Goal: Answer question/provide support

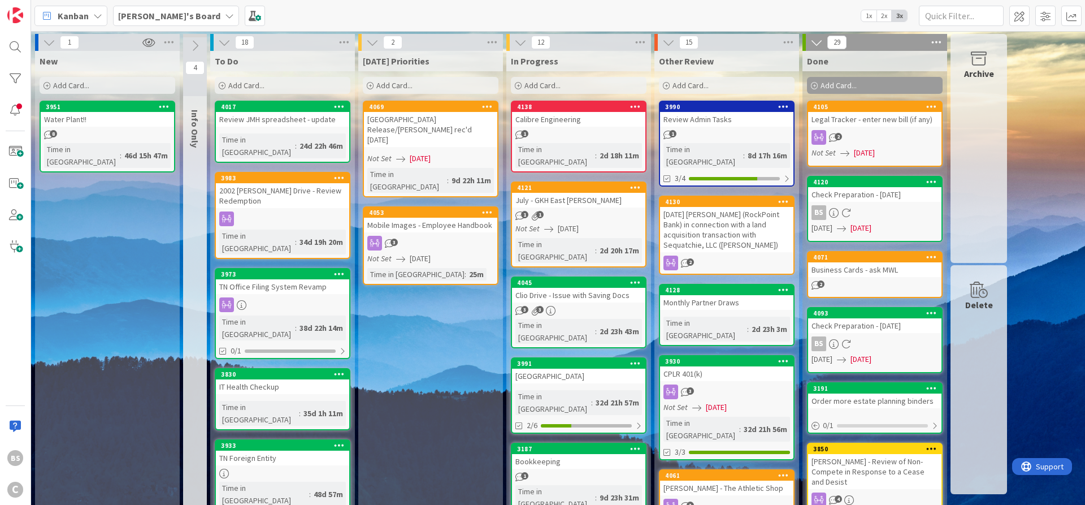
click at [709, 111] on div "3990" at bounding box center [726, 107] width 133 height 10
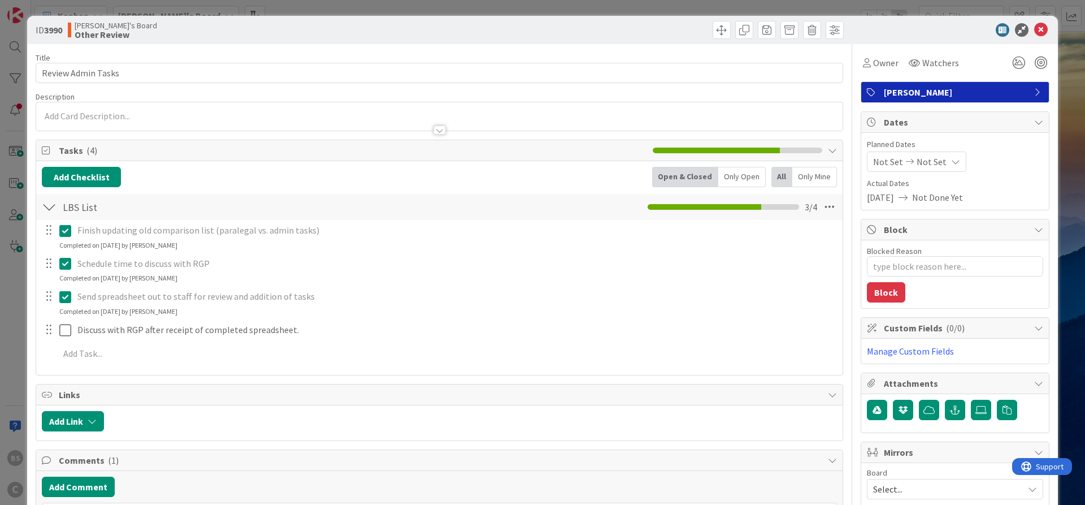
click at [441, 128] on div at bounding box center [439, 129] width 12 height 9
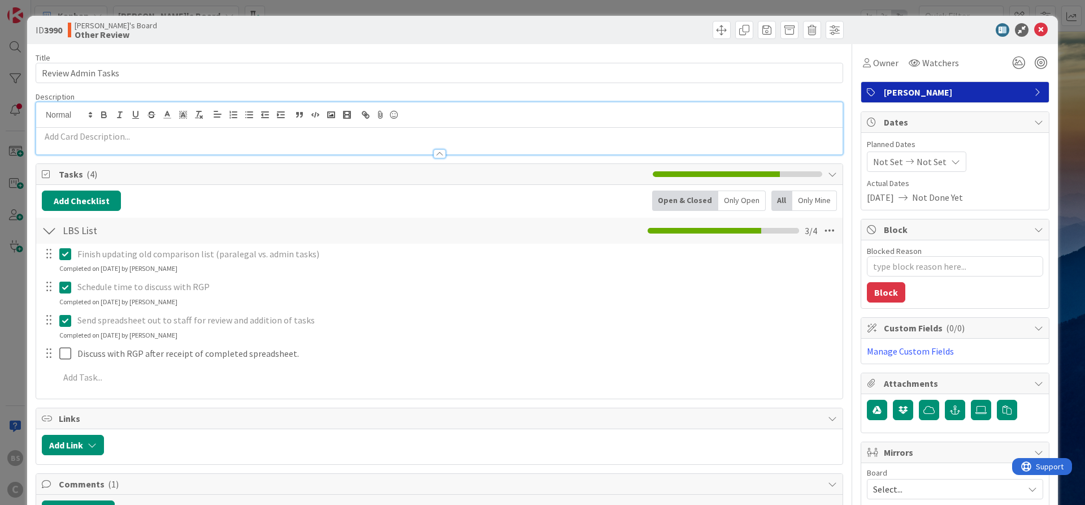
click at [1040, 26] on icon at bounding box center [1041, 30] width 14 height 14
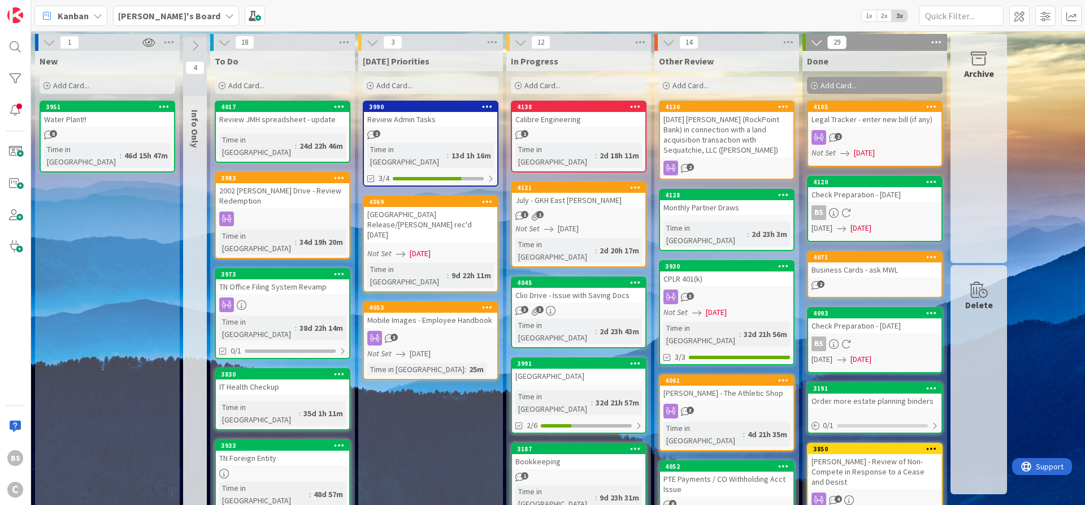
click at [556, 279] on div "4045" at bounding box center [581, 283] width 128 height 8
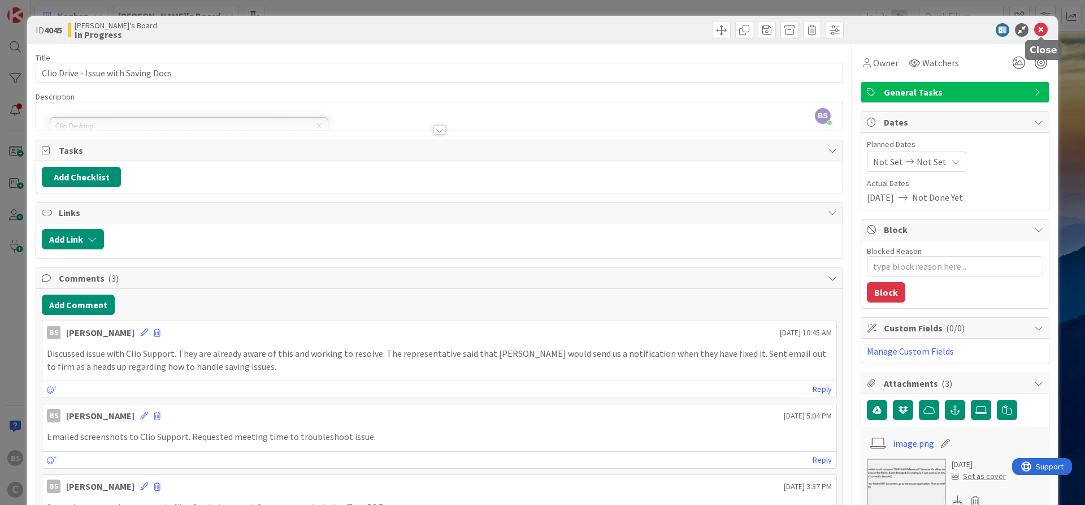
click at [1041, 24] on icon at bounding box center [1041, 30] width 14 height 14
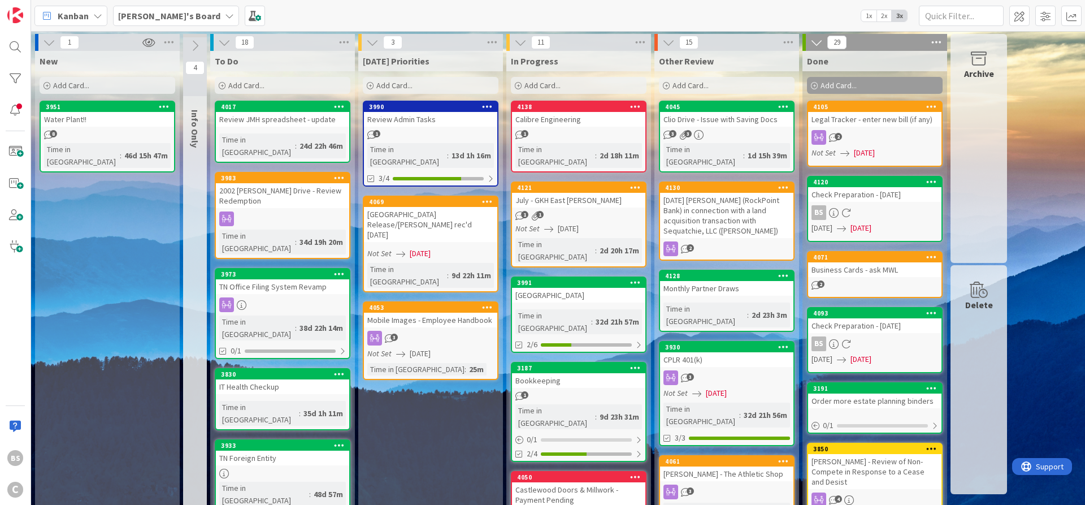
click at [422, 111] on div "3990" at bounding box center [430, 107] width 133 height 10
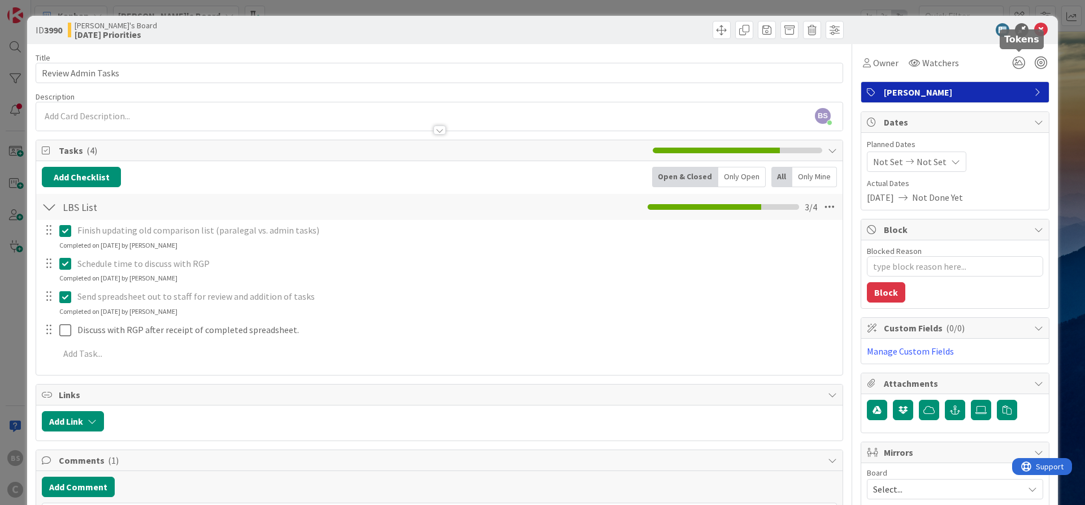
click at [1037, 36] on icon at bounding box center [1041, 30] width 14 height 14
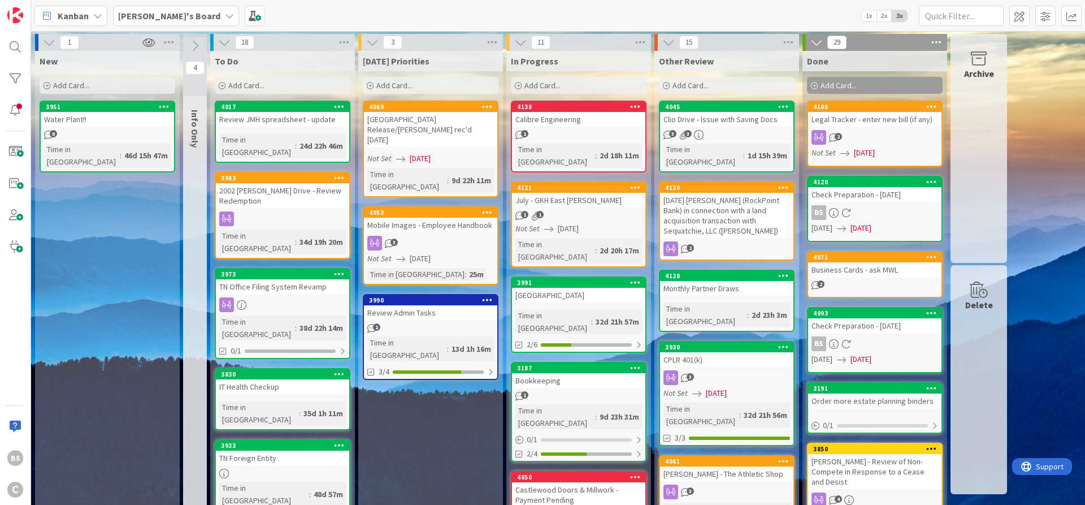
click at [735, 119] on div "Clio Drive - Issue with Saving Docs" at bounding box center [726, 119] width 133 height 15
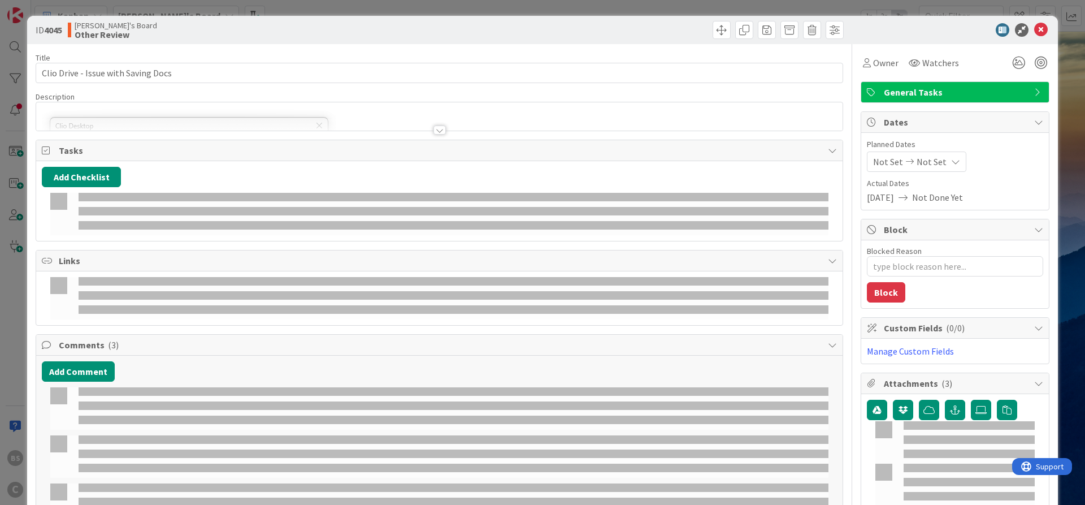
type textarea "x"
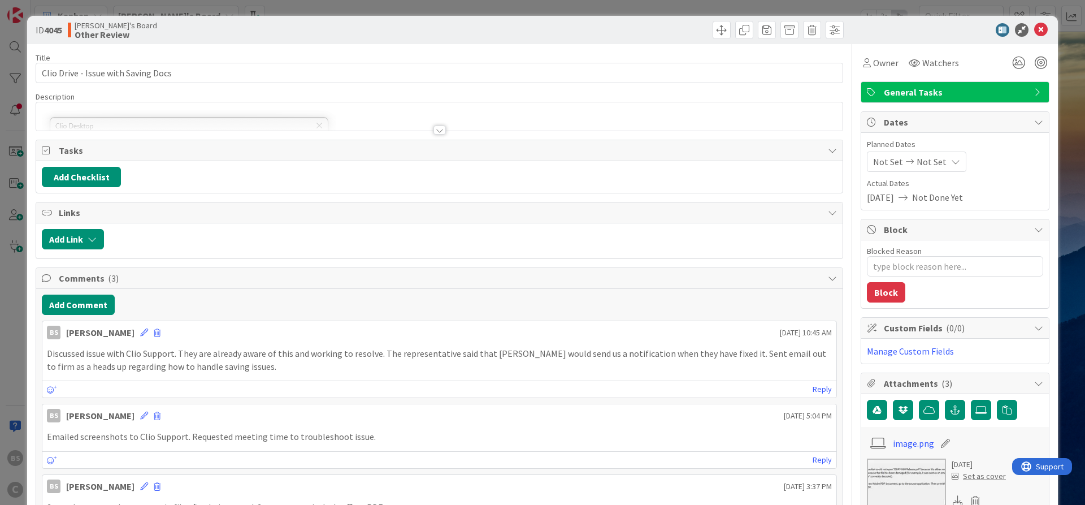
click at [444, 128] on div at bounding box center [439, 129] width 12 height 9
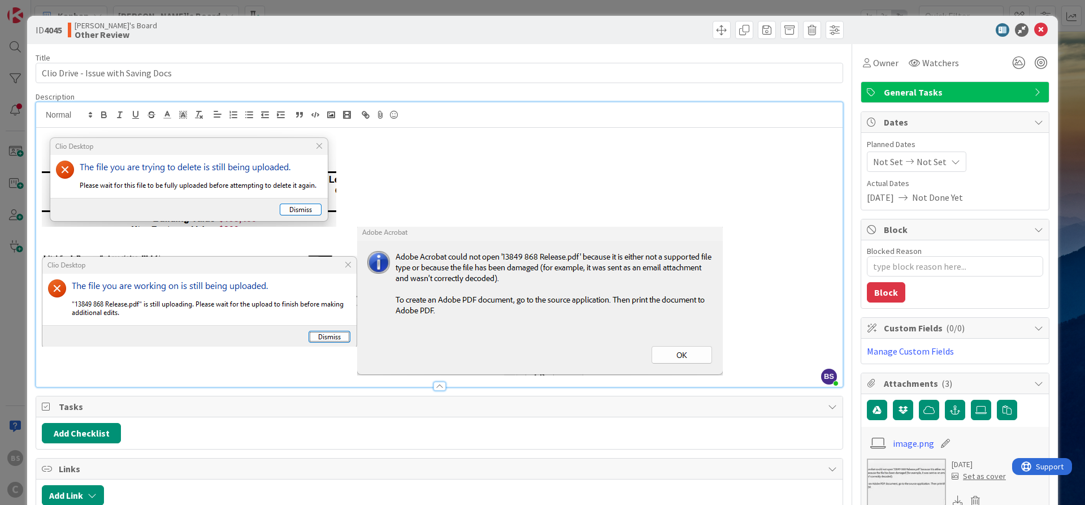
click at [540, 279] on img at bounding box center [540, 301] width 366 height 149
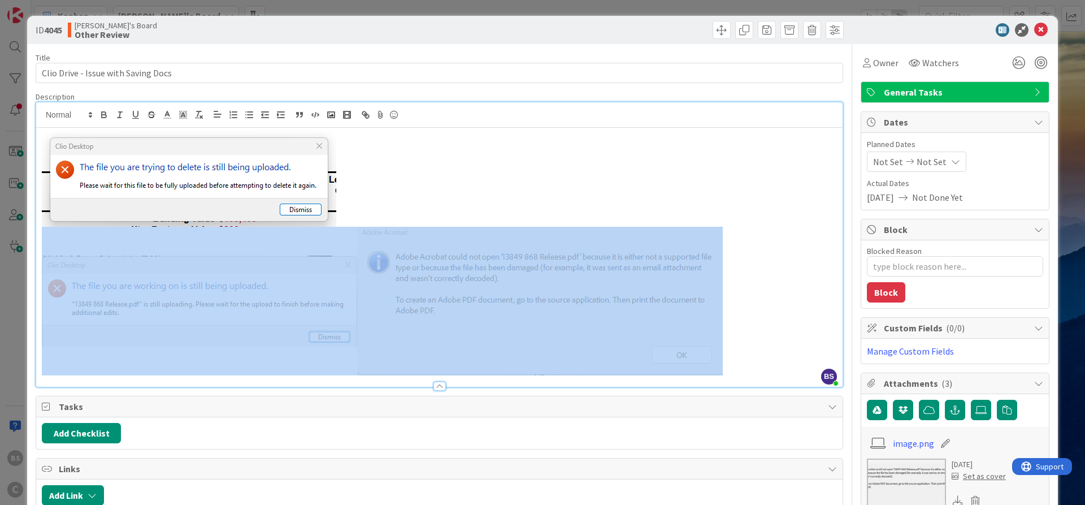
copy img
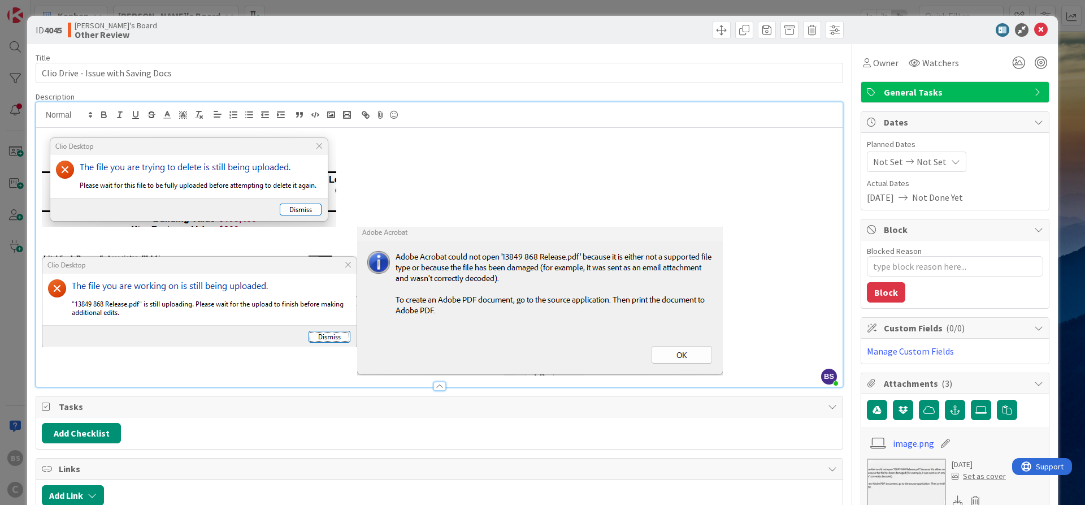
click at [606, 156] on p at bounding box center [439, 178] width 795 height 97
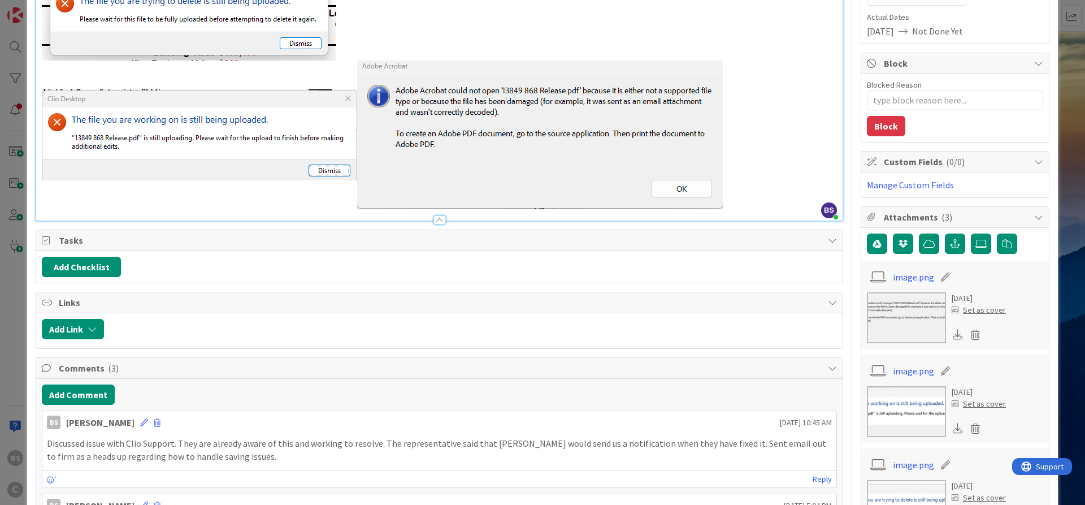
scroll to position [271, 0]
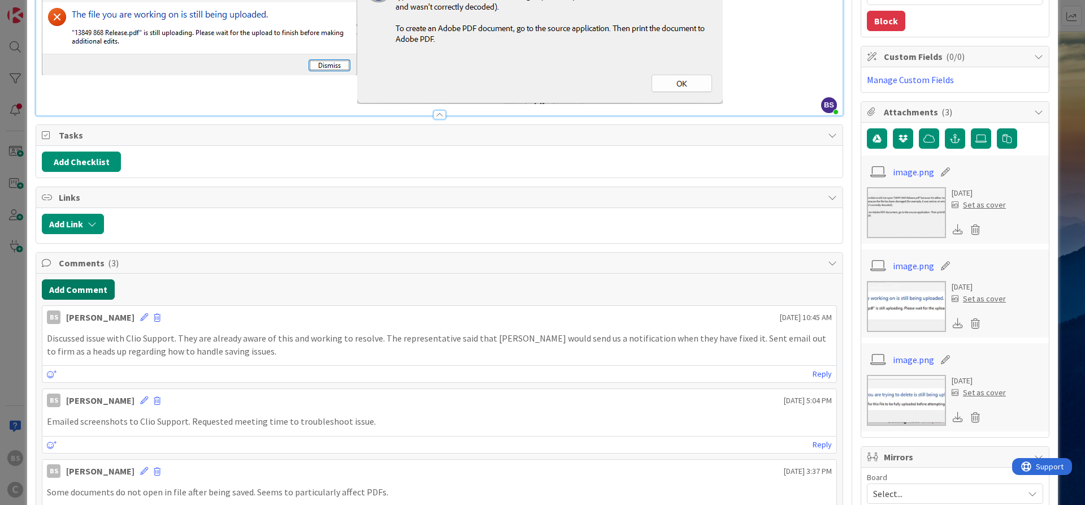
click at [63, 288] on button "Add Comment" at bounding box center [78, 289] width 73 height 20
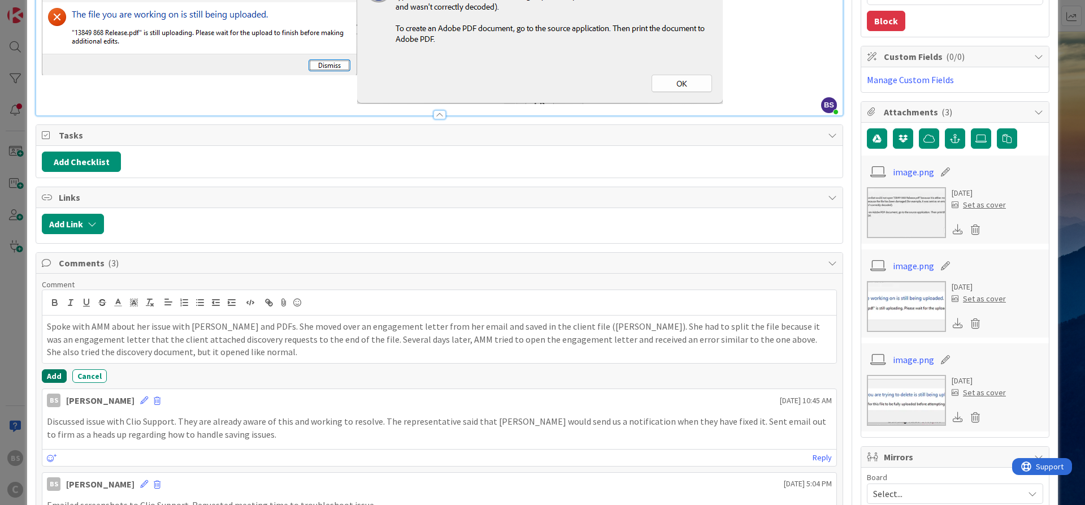
click at [59, 370] on button "Add" at bounding box center [54, 376] width 25 height 14
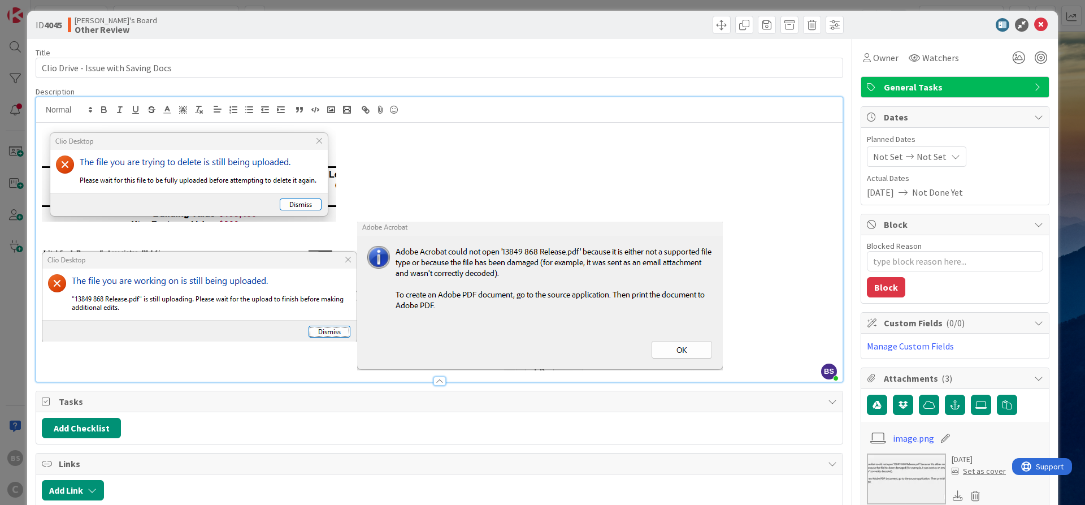
scroll to position [0, 0]
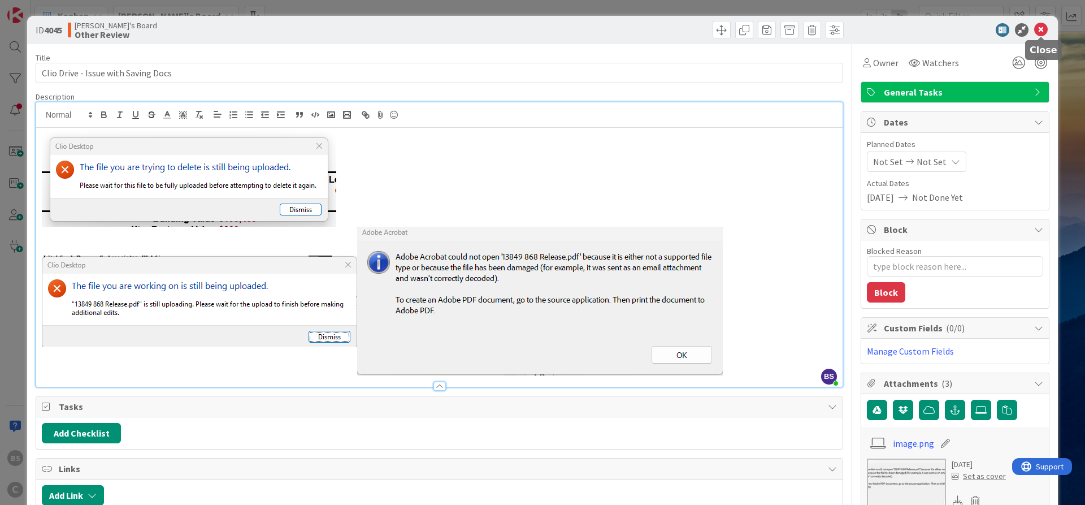
click at [1037, 29] on icon at bounding box center [1041, 30] width 14 height 14
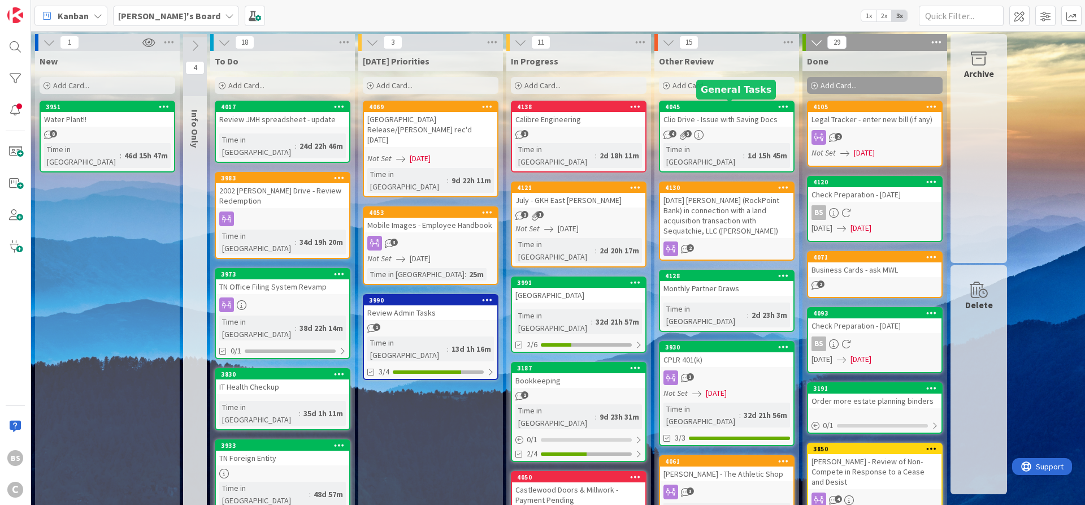
click at [697, 111] on div "4045" at bounding box center [726, 107] width 133 height 10
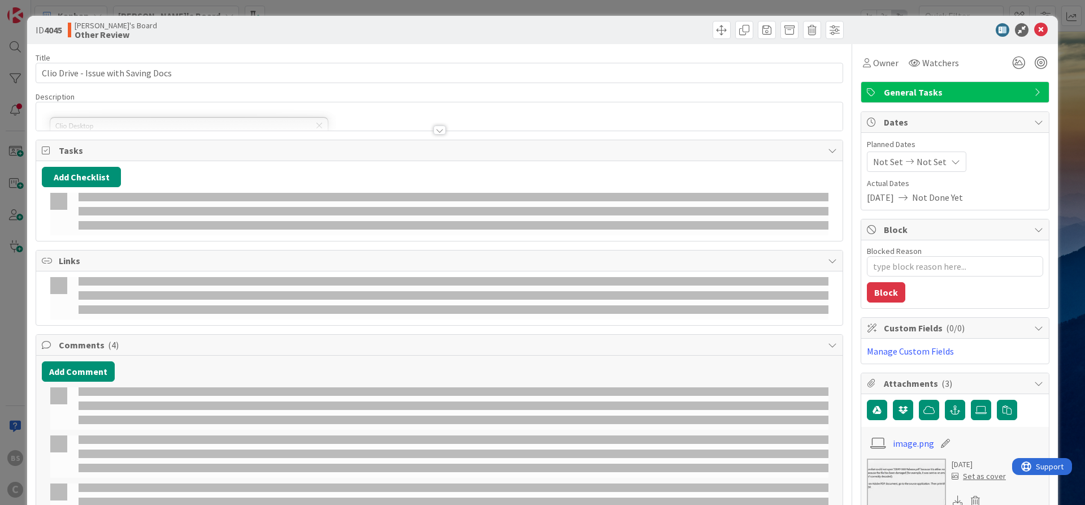
type textarea "x"
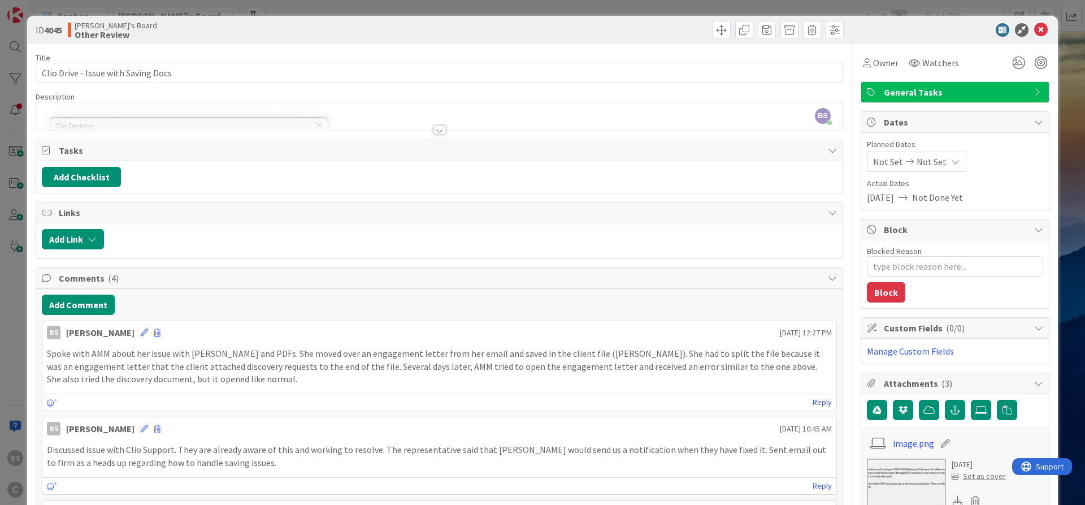
click at [441, 367] on p "Spoke with AMM about her issue with [PERSON_NAME] and PDFs. She moved over an e…" at bounding box center [439, 366] width 785 height 38
click at [140, 331] on icon at bounding box center [144, 332] width 8 height 8
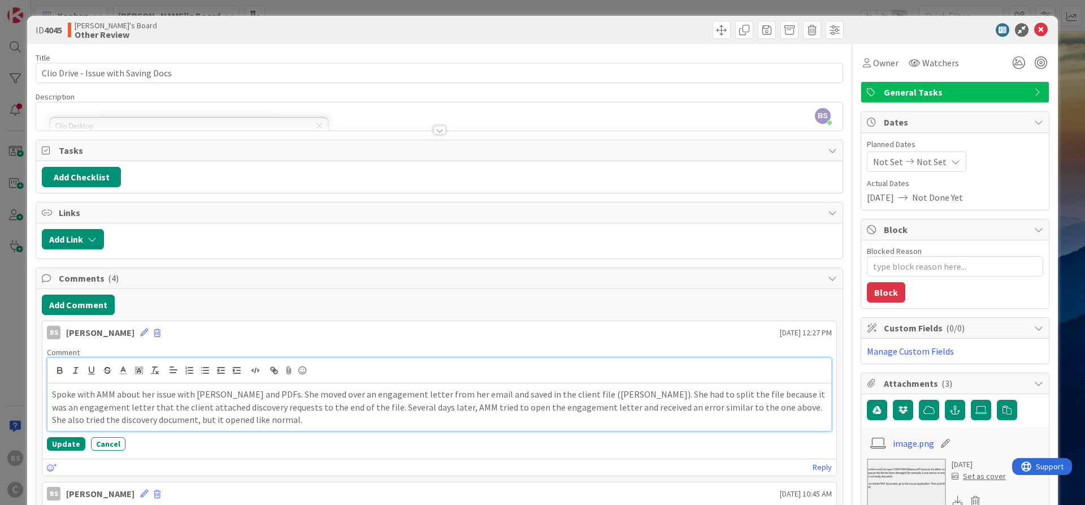
click at [470, 404] on p "Spoke with AMM about her issue with [PERSON_NAME] and PDFs. She moved over an e…" at bounding box center [439, 407] width 775 height 38
click at [63, 444] on button "Update" at bounding box center [66, 444] width 38 height 14
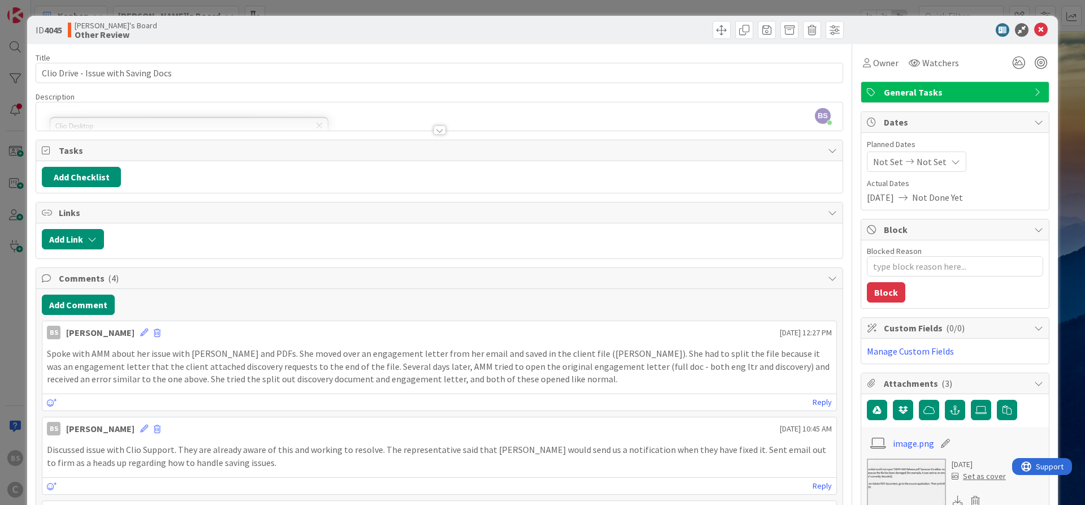
type textarea "x"
click at [108, 376] on p "Spoke with AMM about her issue with [PERSON_NAME] and PDFs. She moved over an e…" at bounding box center [439, 366] width 785 height 38
click at [1043, 31] on icon at bounding box center [1041, 30] width 14 height 14
